Goal: Find specific page/section: Find specific page/section

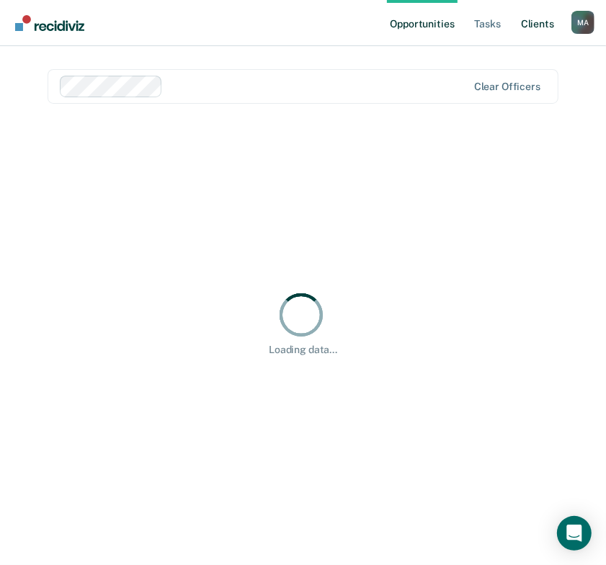
click at [522, 22] on link "Client s" at bounding box center [537, 23] width 39 height 46
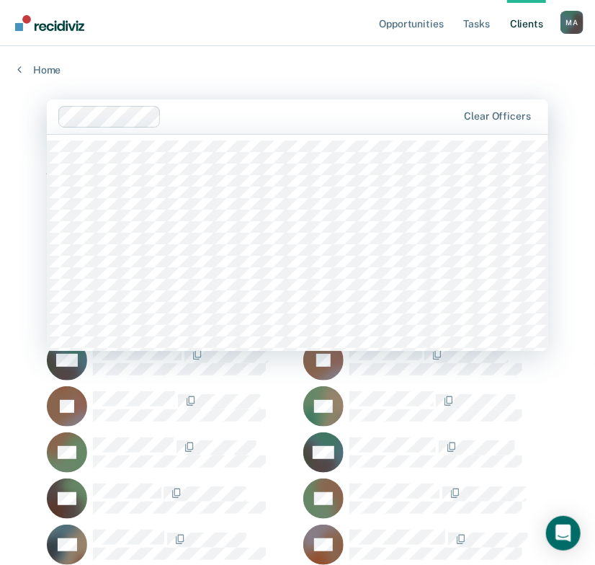
click at [177, 120] on div at bounding box center [312, 116] width 290 height 17
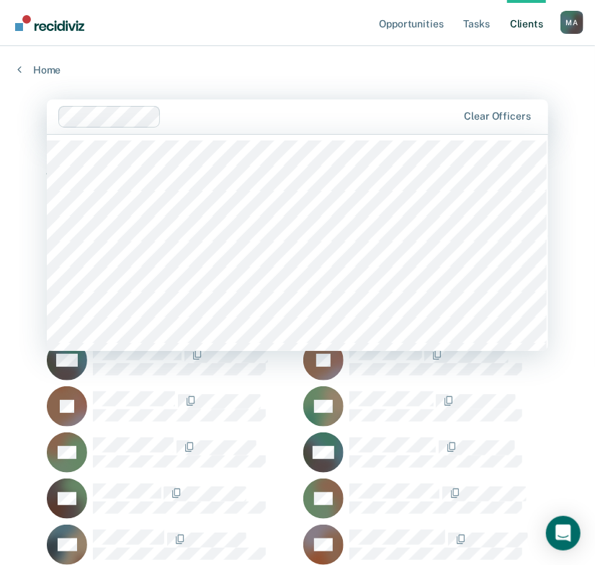
click at [455, 61] on div "Home" at bounding box center [297, 61] width 595 height 30
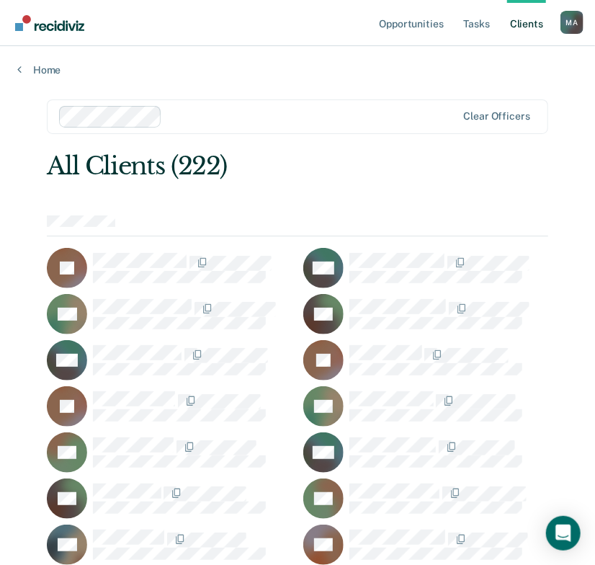
scroll to position [1091, 0]
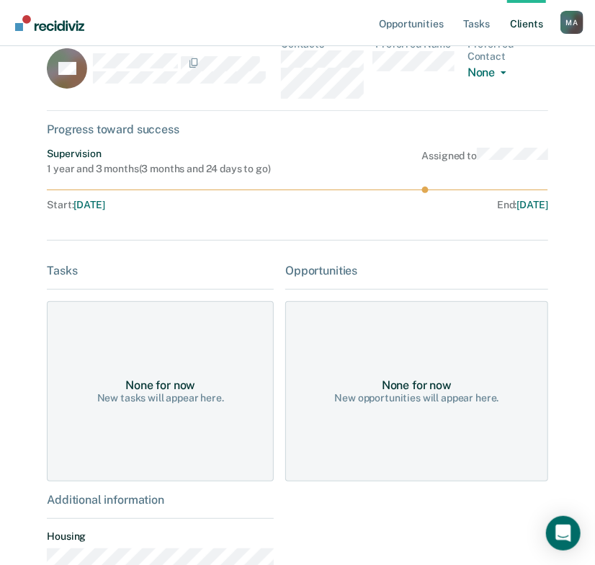
scroll to position [156, 0]
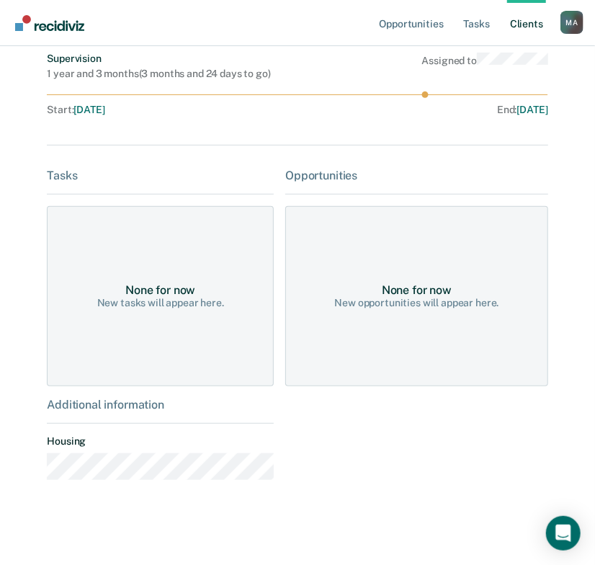
click at [205, 308] on div "None for now New tasks will appear here." at bounding box center [160, 296] width 227 height 180
click at [342, 312] on div "None for now New opportunities will appear here." at bounding box center [416, 296] width 262 height 180
click at [393, 299] on div "New opportunities will appear here." at bounding box center [416, 303] width 164 height 12
